Goal: Navigation & Orientation: Find specific page/section

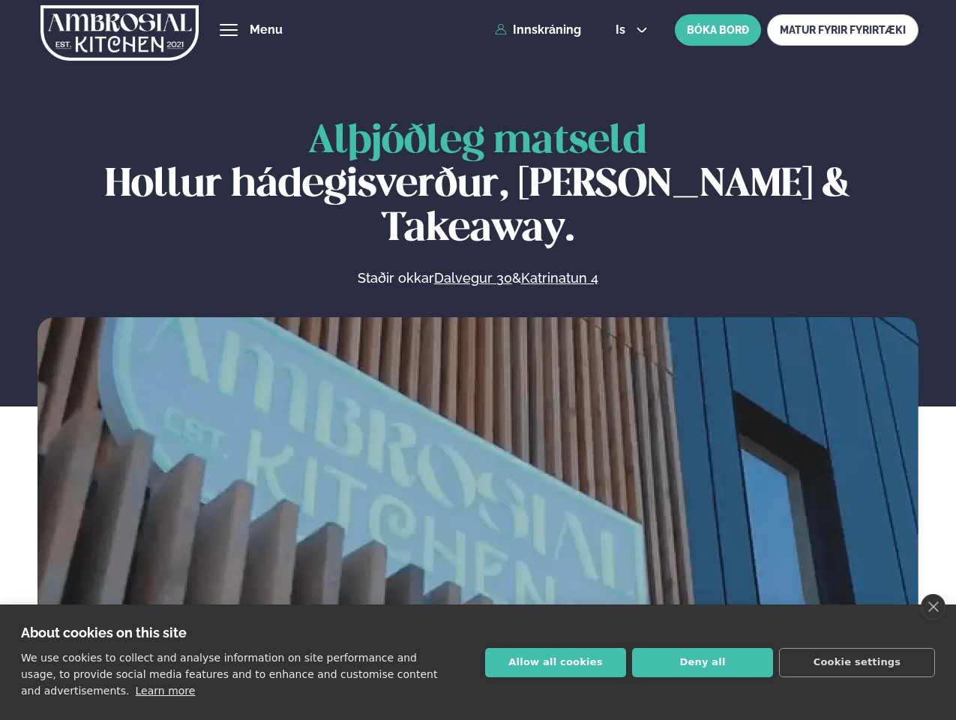
click at [933, 607] on link "close" at bounding box center [933, 607] width 25 height 26
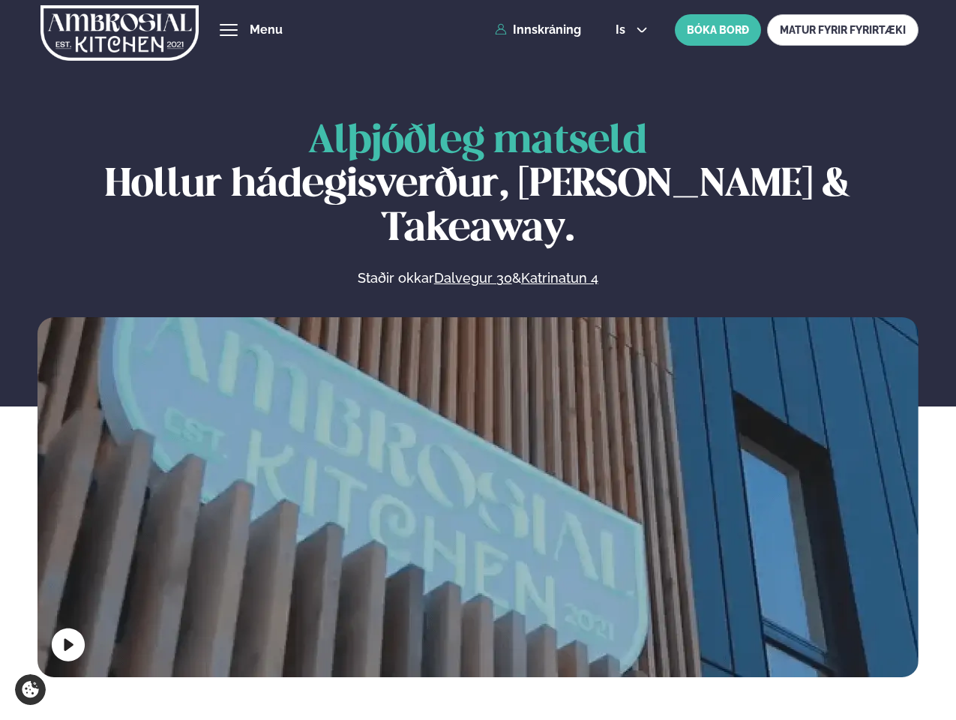
click at [229, 30] on span "hamburger" at bounding box center [229, 30] width 14 height 14
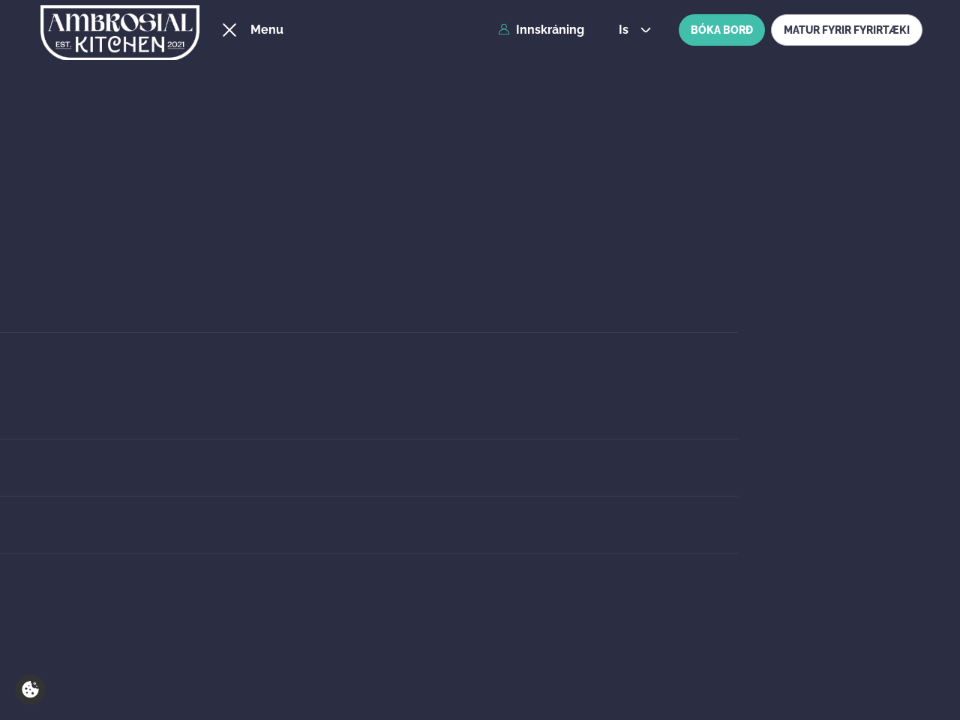
click at [630, 30] on span "is" at bounding box center [626, 30] width 14 height 12
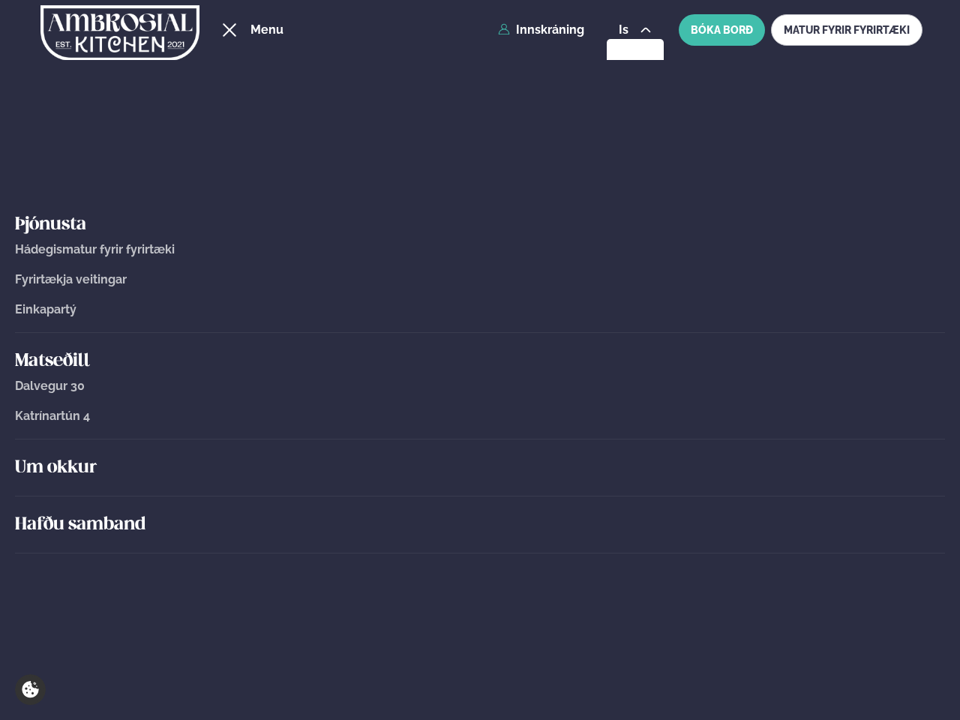
click at [478, 494] on div "Um okkur" at bounding box center [480, 468] width 930 height 57
